Goal: Task Accomplishment & Management: Manage account settings

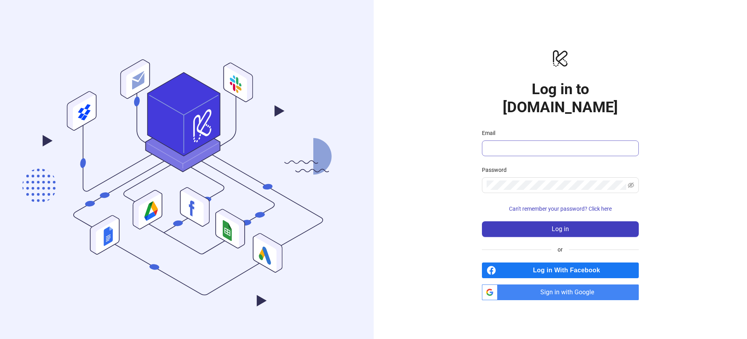
click at [532, 146] on span at bounding box center [560, 148] width 157 height 16
click at [531, 144] on input "Email" at bounding box center [560, 148] width 146 height 9
click at [537, 166] on div "Password" at bounding box center [560, 171] width 157 height 12
click at [528, 144] on input "Email" at bounding box center [560, 148] width 146 height 9
click at [572, 288] on span "Sign in with Google" at bounding box center [570, 292] width 138 height 16
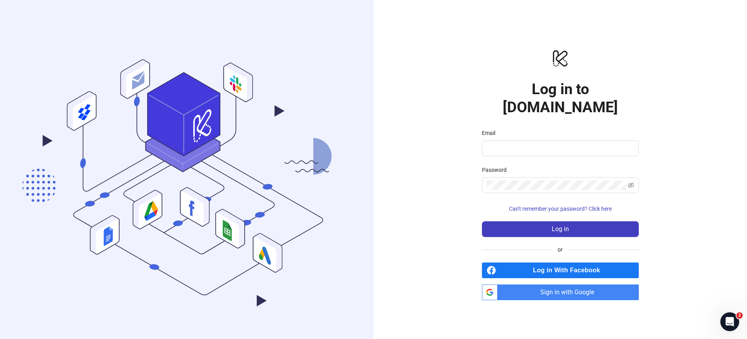
click at [430, 197] on div "logo/logo-mobile Log in to Kitchn.io Email Password Can't remember your passwor…" at bounding box center [561, 174] width 374 height 349
click at [402, 212] on div "logo/logo-mobile Log in to Kitchn.io Email Password Can't remember your passwor…" at bounding box center [561, 174] width 374 height 349
click at [559, 284] on span "Sign in with Google" at bounding box center [570, 292] width 138 height 16
click at [540, 140] on span at bounding box center [560, 148] width 157 height 16
type input "**********"
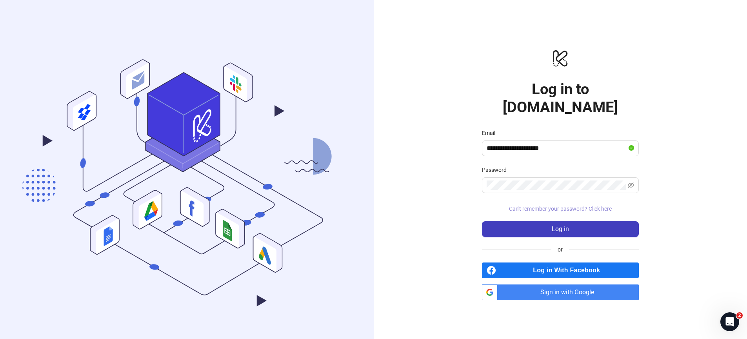
click at [551, 202] on button "Can't remember your password? Click here" at bounding box center [560, 208] width 157 height 13
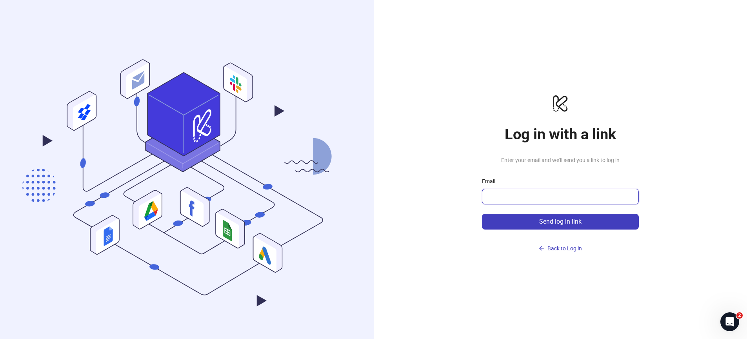
click at [527, 200] on input "Email" at bounding box center [560, 196] width 146 height 9
type input "**********"
click at [482, 214] on button "Send log in link" at bounding box center [560, 222] width 157 height 16
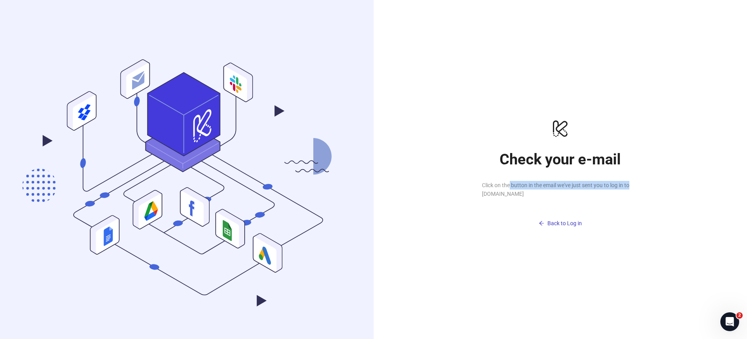
drag, startPoint x: 548, startPoint y: 187, endPoint x: 649, endPoint y: 187, distance: 101.2
click at [649, 187] on div "logo/logo-mobile Check your e-mail Click on the button in the email we've just …" at bounding box center [561, 174] width 374 height 349
click at [567, 225] on span "Back to Log in" at bounding box center [564, 223] width 35 height 6
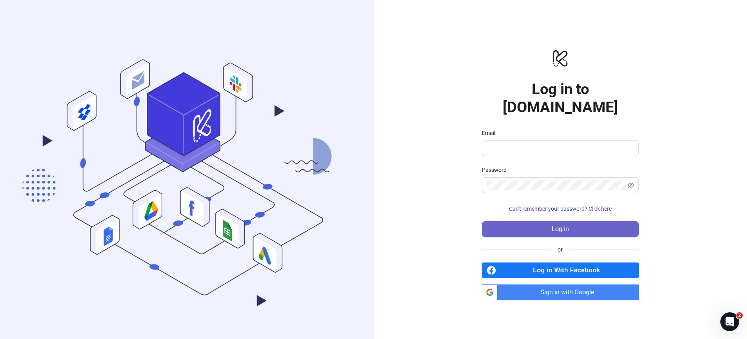
click at [562, 225] on span "Log in" at bounding box center [560, 228] width 17 height 7
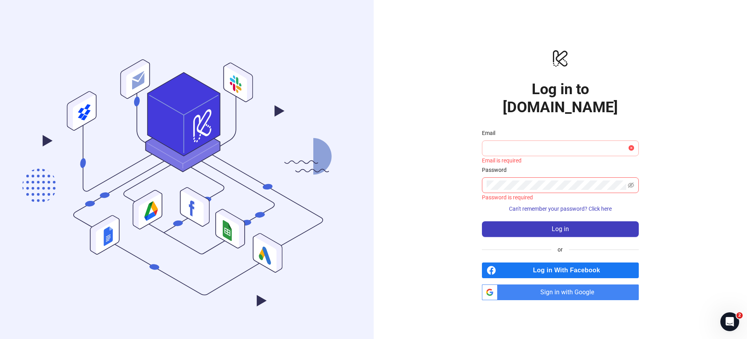
click at [529, 144] on span at bounding box center [560, 148] width 157 height 16
click at [528, 144] on input "Email" at bounding box center [557, 148] width 140 height 9
drag, startPoint x: 528, startPoint y: 140, endPoint x: 545, endPoint y: 186, distance: 49.9
click at [529, 144] on input "Email" at bounding box center [557, 148] width 140 height 9
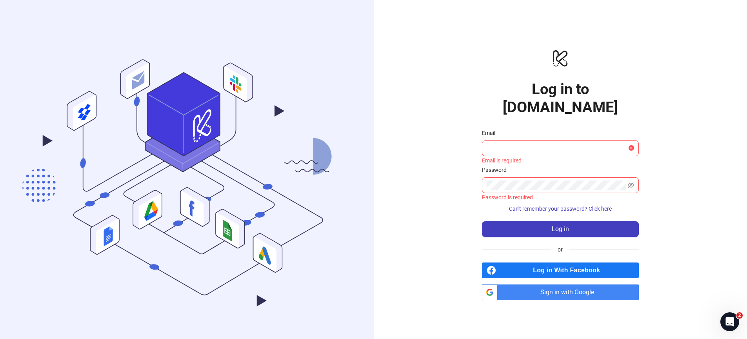
click at [185, 107] on polygon at bounding box center [183, 115] width 73 height 84
